Goal: Navigation & Orientation: Understand site structure

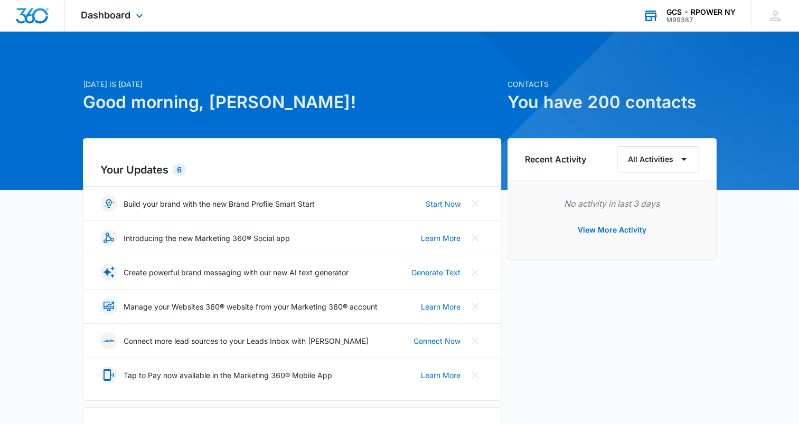
click at [690, 14] on div "GCS - RPOWER NY" at bounding box center [700, 12] width 69 height 8
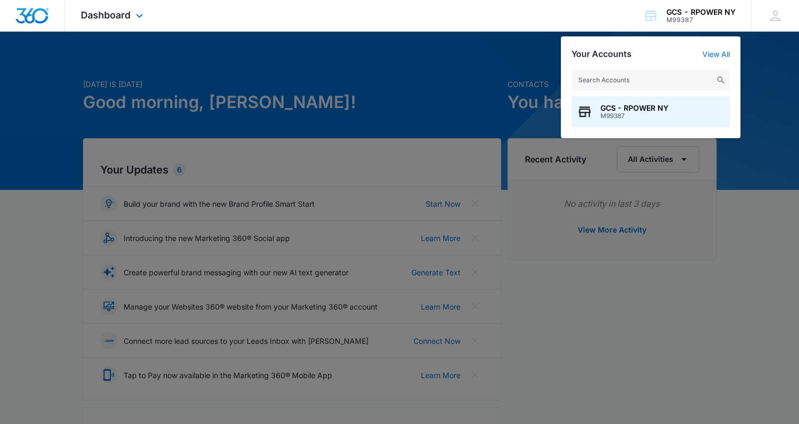
click at [519, 15] on div "Dashboard Apps Reputation Websites Forms CRM Email Social Shop Payments POS Con…" at bounding box center [399, 16] width 799 height 32
click at [632, 106] on span "GCS - RPOWER NY" at bounding box center [634, 108] width 68 height 8
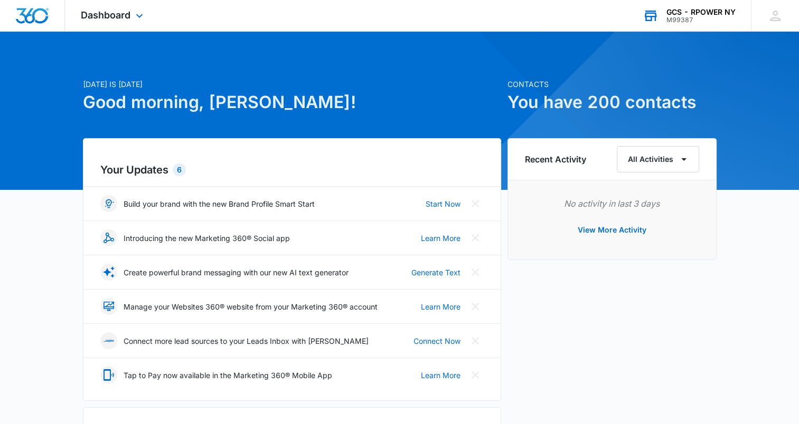
click at [680, 19] on div "M99387" at bounding box center [700, 19] width 69 height 7
